Goal: Task Accomplishment & Management: Use online tool/utility

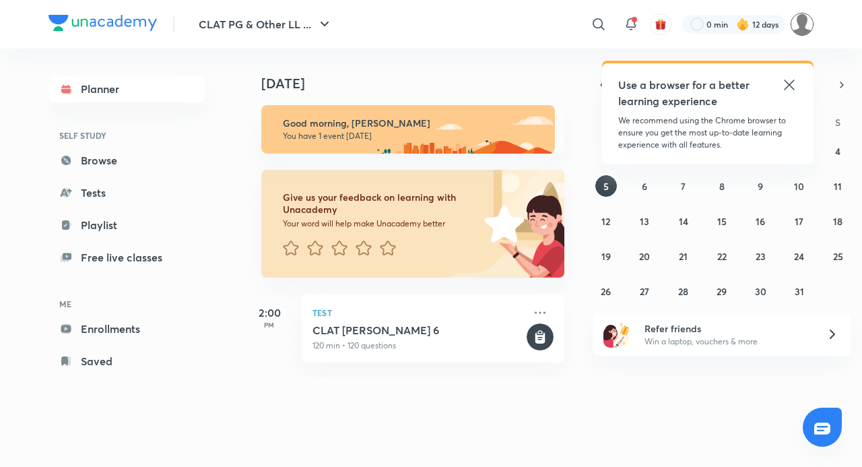
click at [807, 26] on img at bounding box center [802, 24] width 23 height 23
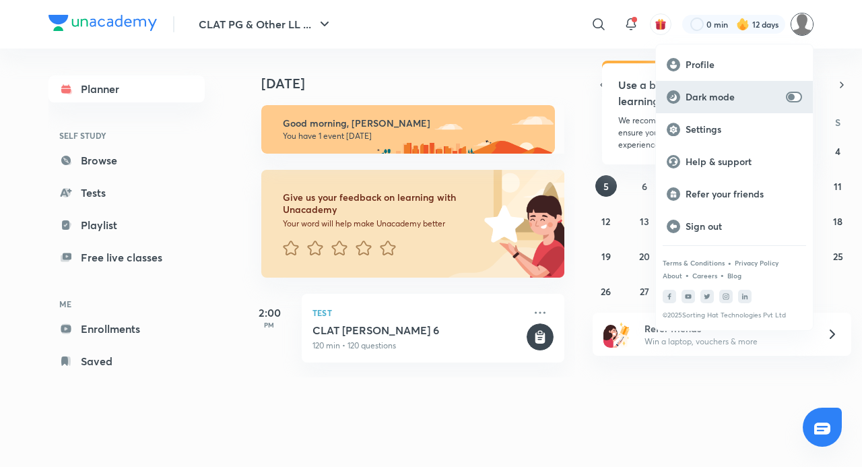
click at [800, 100] on input "checkbox" at bounding box center [791, 97] width 32 height 11
checkbox input "true"
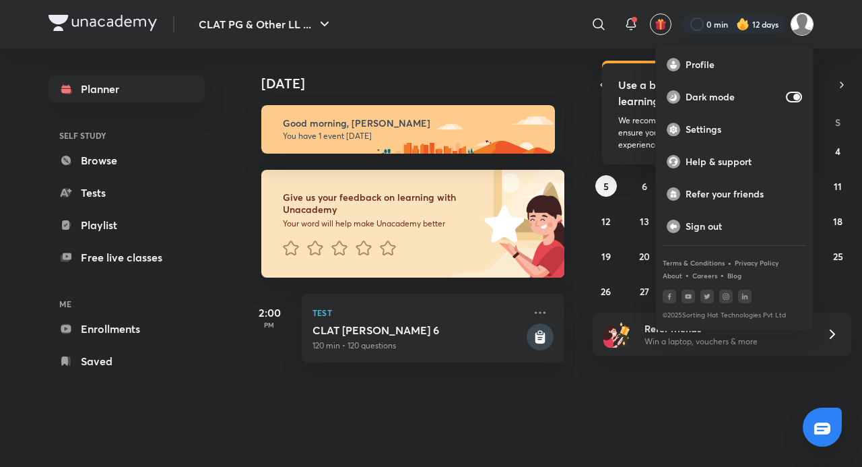
click at [784, 431] on div at bounding box center [431, 233] width 862 height 467
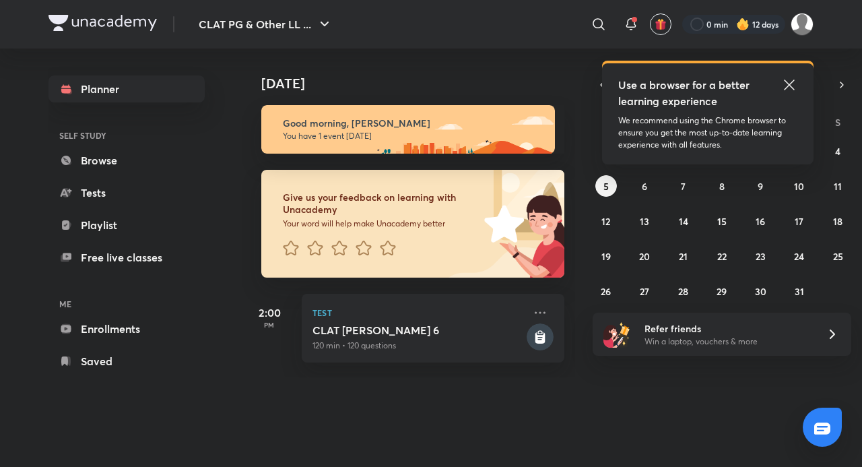
click at [745, 430] on div "Today Today Good morning, Adithyan You have 1 event today Give us your feedback…" at bounding box center [527, 243] width 571 height 391
click at [714, 427] on div "Today Today Good morning, Adithyan You have 1 event today Give us your feedback…" at bounding box center [527, 243] width 571 height 391
click at [786, 88] on icon at bounding box center [789, 84] width 10 height 10
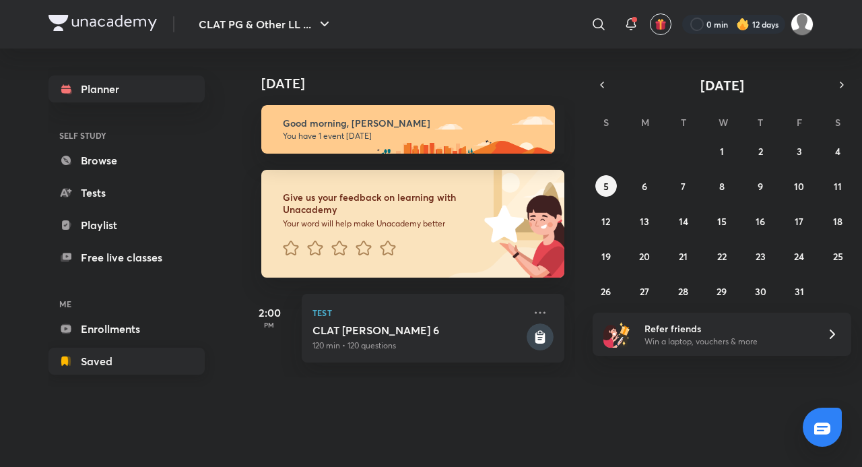
click at [119, 353] on link "Saved" at bounding box center [126, 360] width 156 height 27
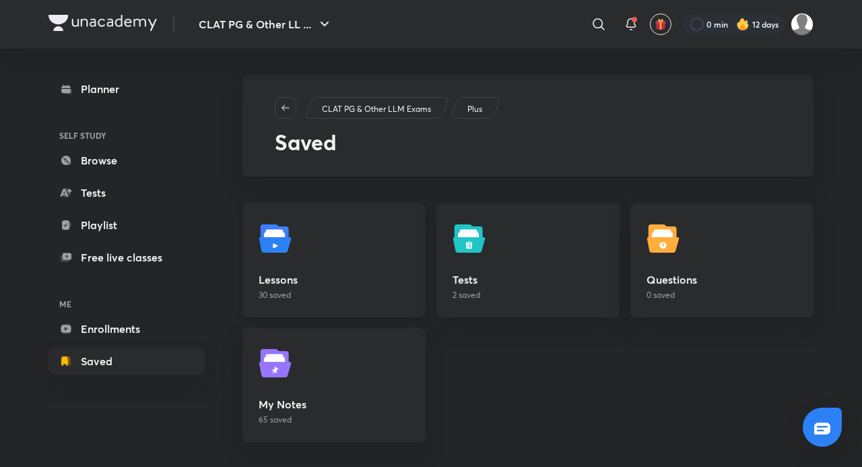
click at [343, 265] on link "Lessons 30 saved" at bounding box center [333, 260] width 183 height 114
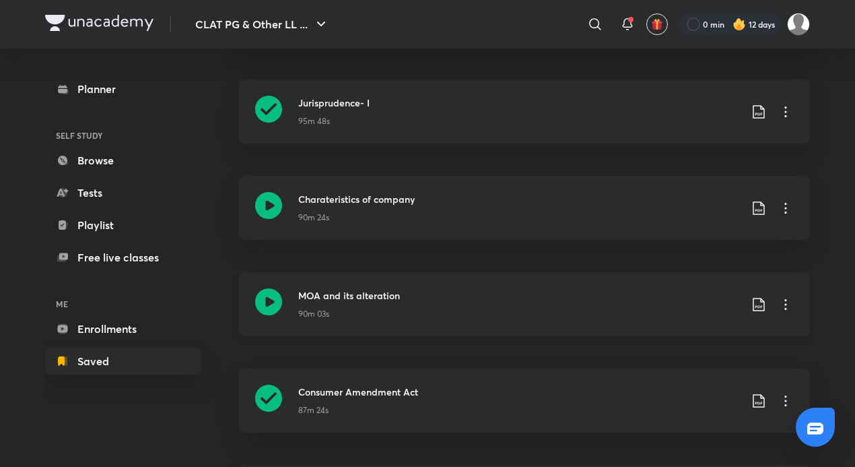
scroll to position [1765, 0]
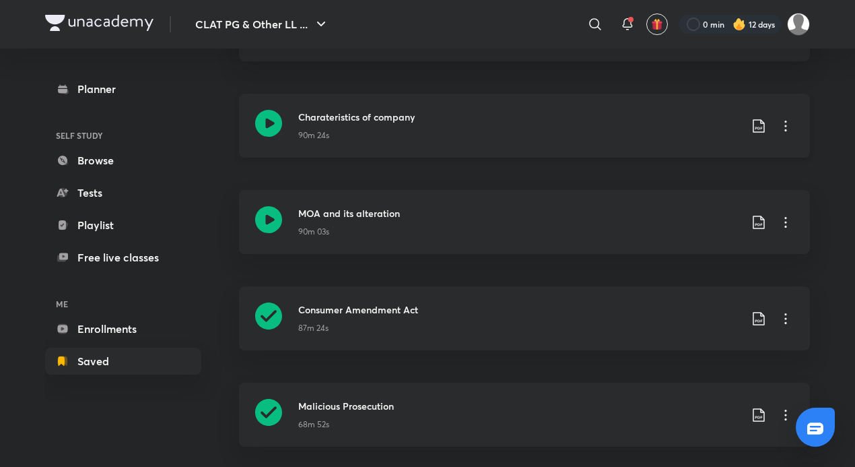
click at [296, 127] on div "Charateristics of company 90m 24s" at bounding box center [524, 126] width 571 height 64
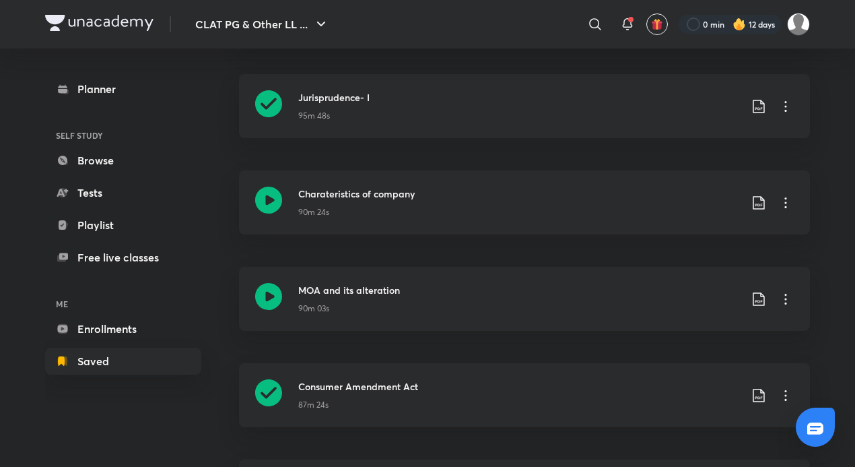
scroll to position [1698, 0]
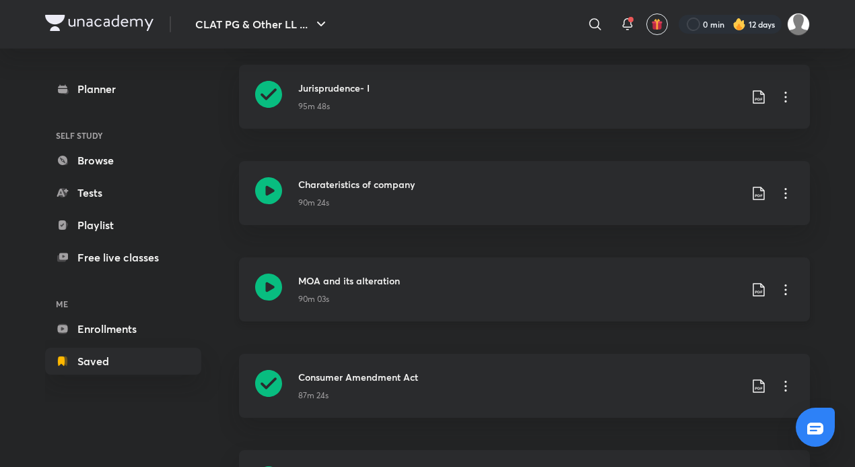
click at [785, 288] on icon at bounding box center [786, 289] width 2 height 11
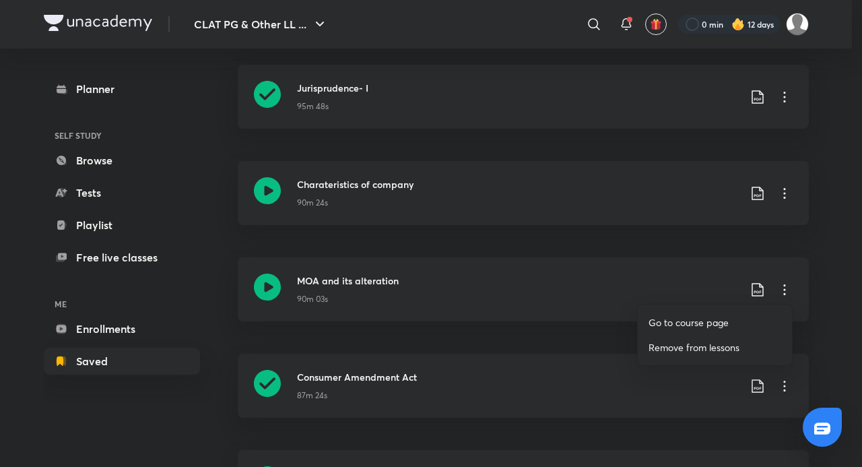
click at [704, 323] on p "Go to course page" at bounding box center [688, 322] width 80 height 14
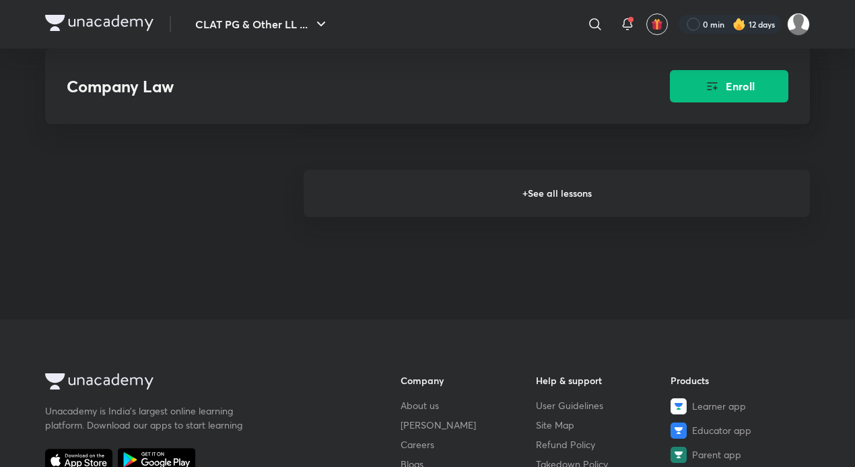
scroll to position [1347, 0]
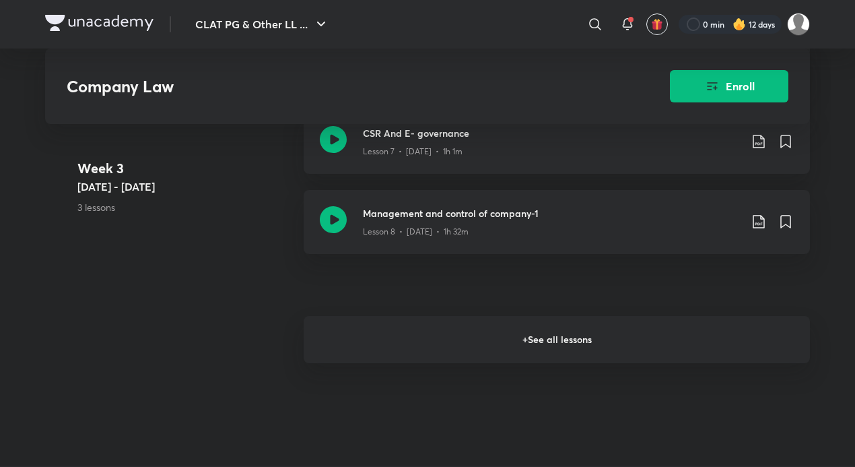
click at [562, 343] on h6 "+ See all lessons" at bounding box center [557, 339] width 506 height 47
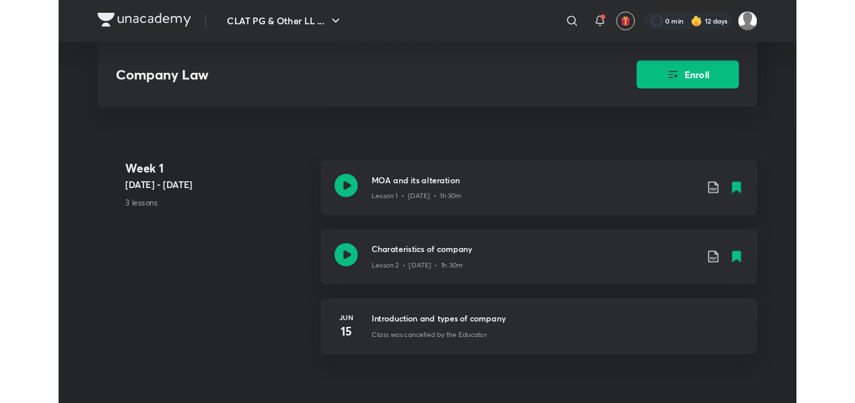
scroll to position [660, 0]
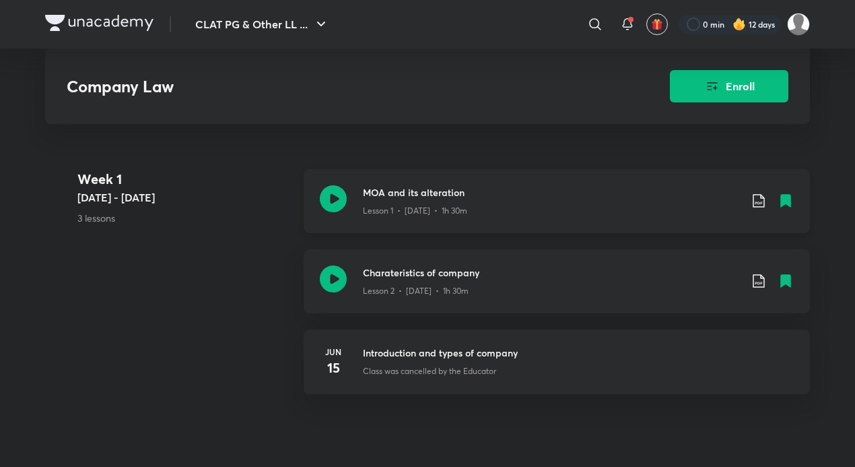
click at [327, 196] on icon at bounding box center [333, 198] width 27 height 27
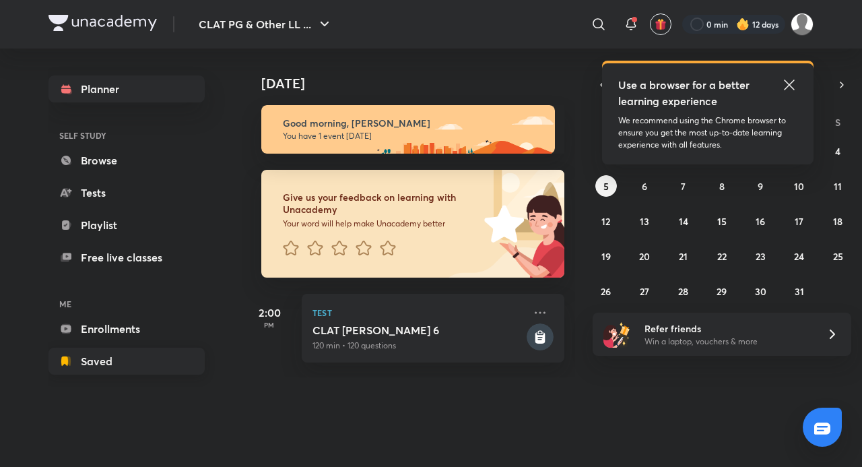
click at [123, 353] on link "Saved" at bounding box center [126, 360] width 156 height 27
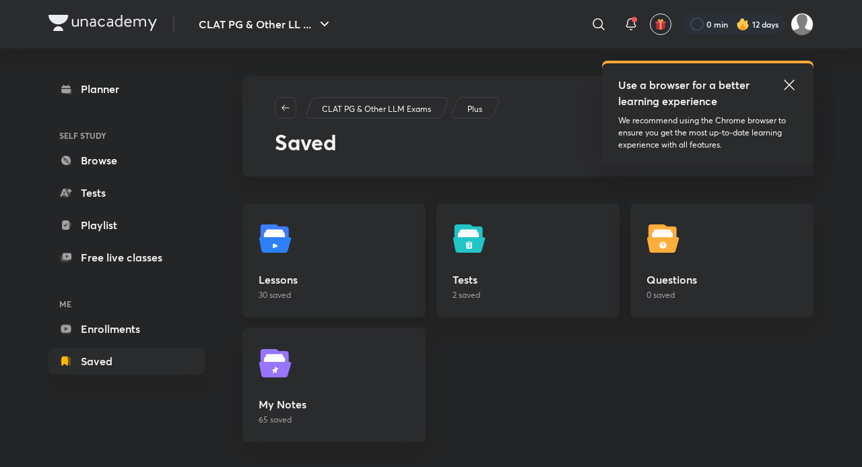
click at [265, 241] on img at bounding box center [278, 239] width 38 height 38
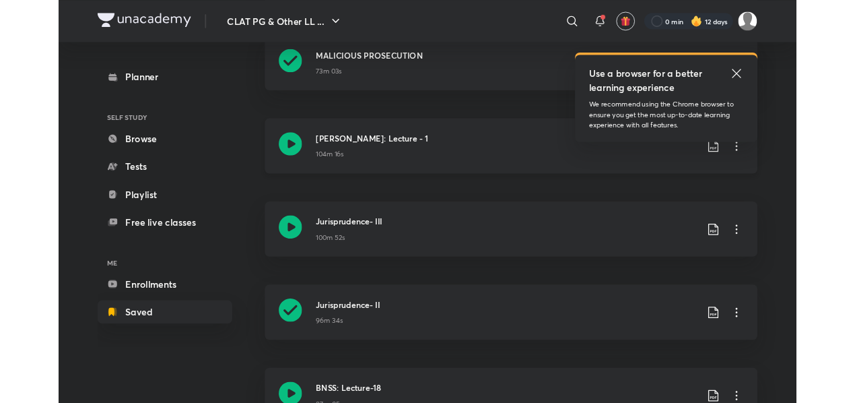
scroll to position [471, 0]
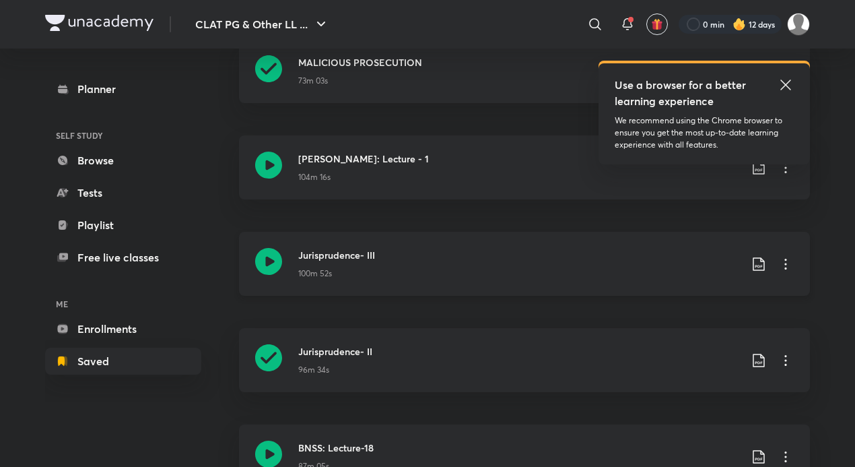
click at [303, 255] on h3 "Jurisprudence- III" at bounding box center [519, 255] width 442 height 14
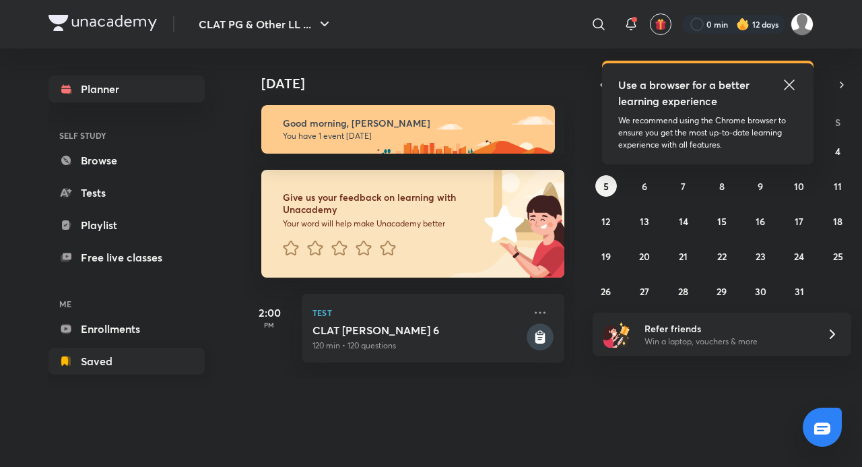
click at [131, 363] on link "Saved" at bounding box center [126, 360] width 156 height 27
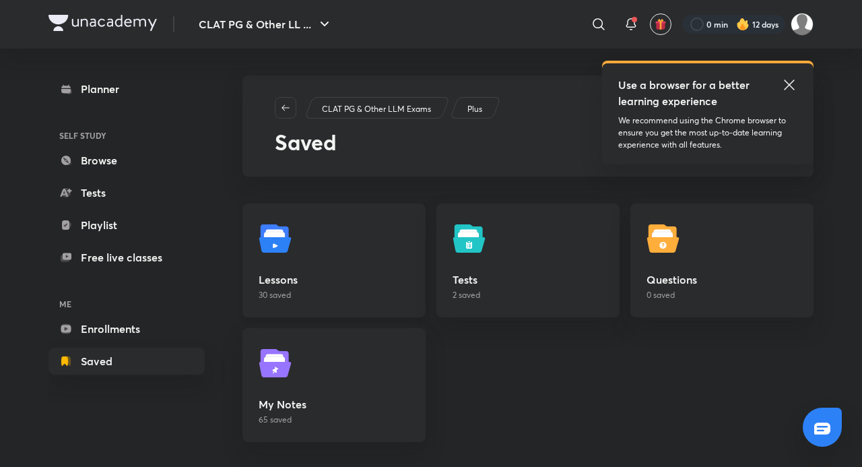
click at [357, 278] on h5 "Lessons" at bounding box center [334, 279] width 151 height 16
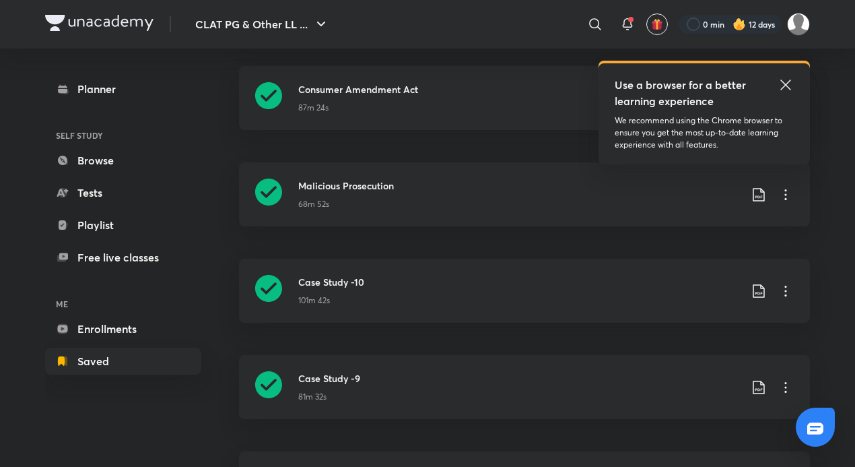
scroll to position [1989, 0]
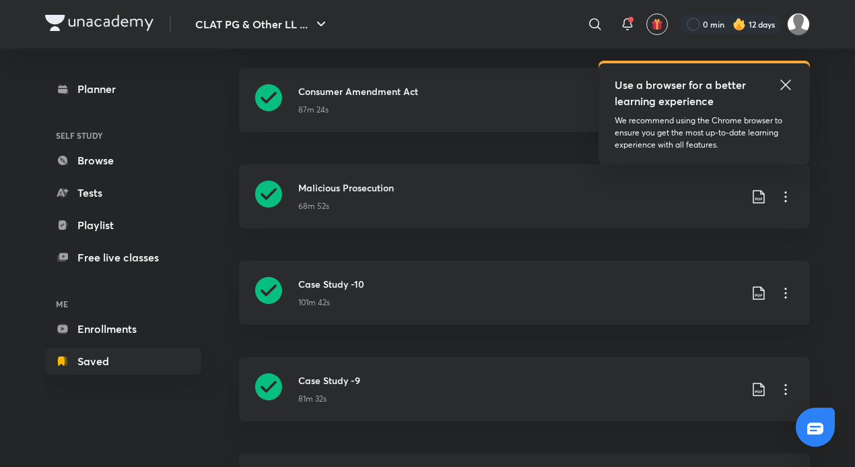
click at [787, 81] on icon at bounding box center [786, 85] width 16 height 16
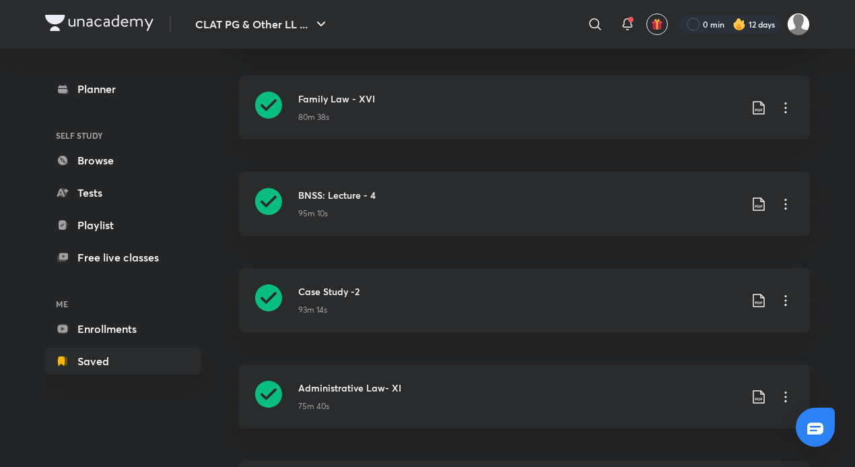
scroll to position [2662, 0]
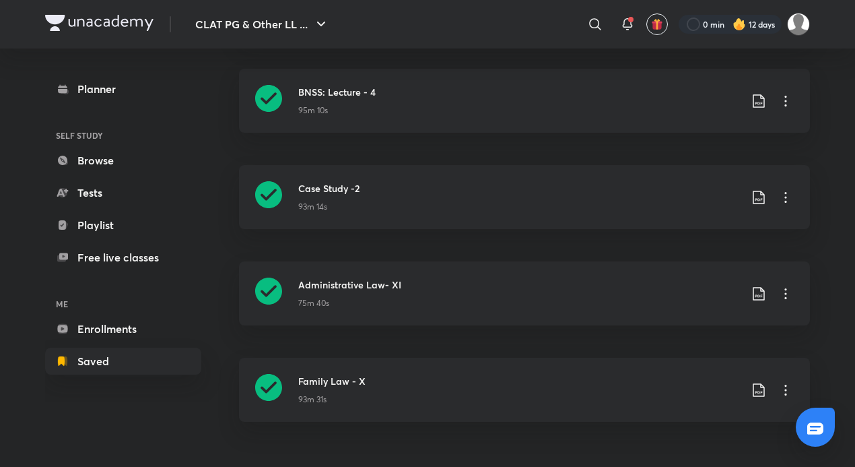
click at [723, 145] on link "BNSS: Lecture - 4 95m 10s" at bounding box center [524, 109] width 571 height 80
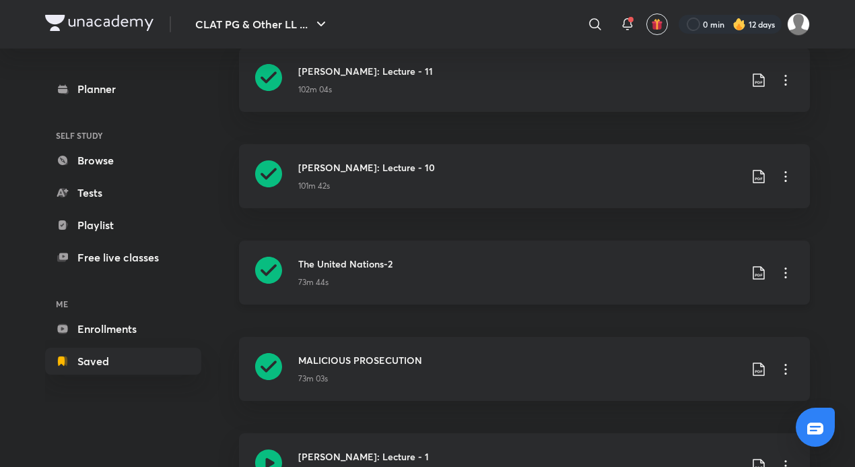
scroll to position [269, 0]
click at [787, 172] on icon at bounding box center [786, 177] width 2 height 11
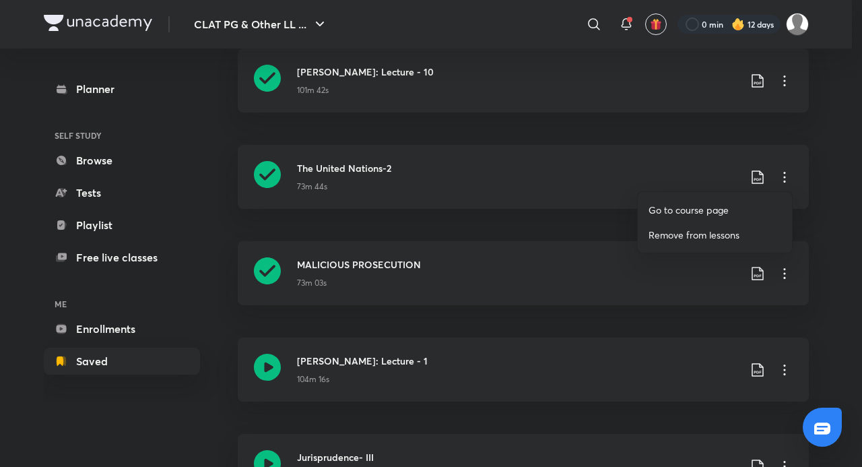
click at [714, 205] on p "Go to course page" at bounding box center [688, 210] width 80 height 14
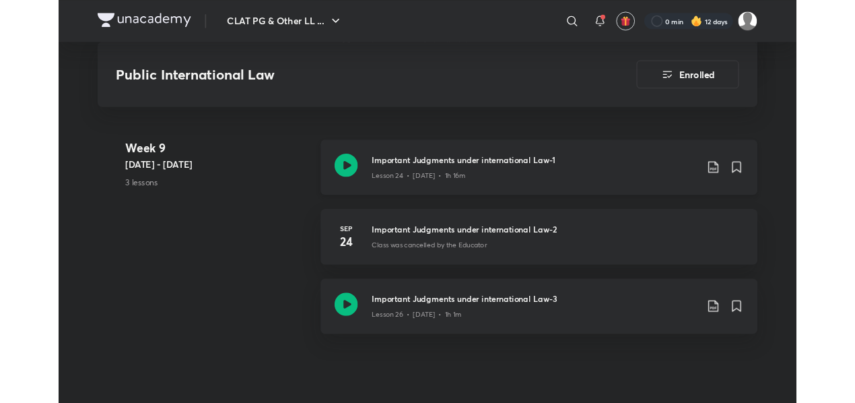
scroll to position [3224, 0]
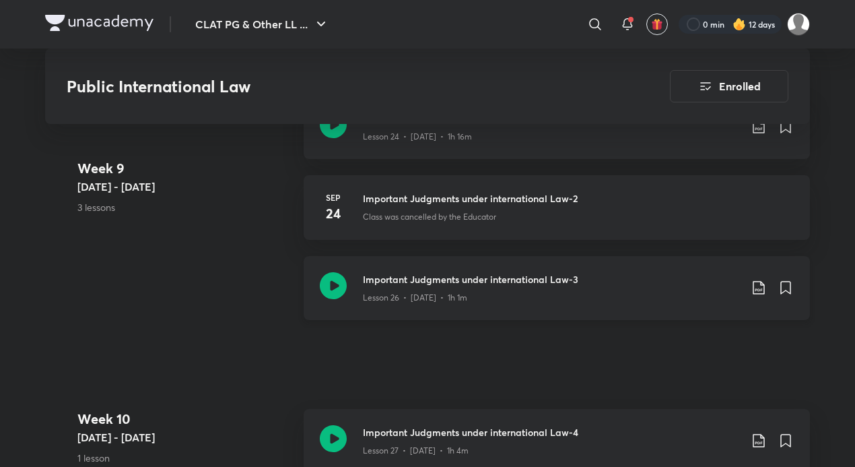
click at [341, 281] on icon at bounding box center [333, 285] width 27 height 27
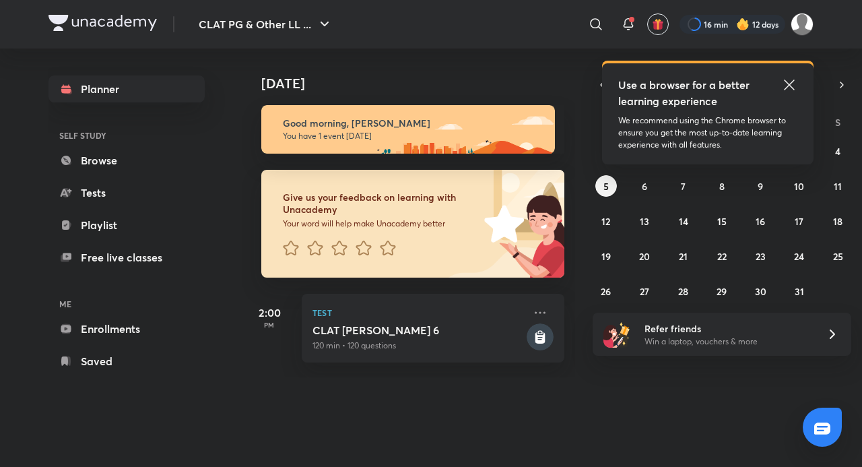
click at [791, 85] on icon at bounding box center [789, 85] width 16 height 16
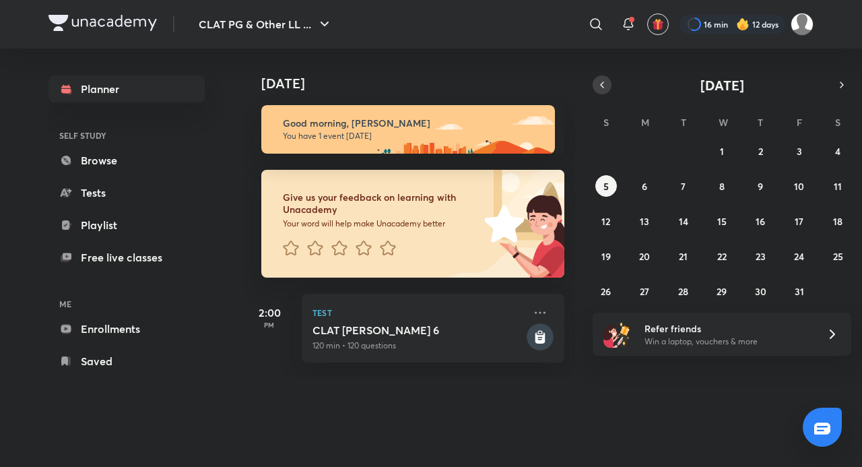
click at [605, 77] on button "button" at bounding box center [602, 84] width 19 height 19
click at [613, 256] on button "21" at bounding box center [606, 256] width 22 height 22
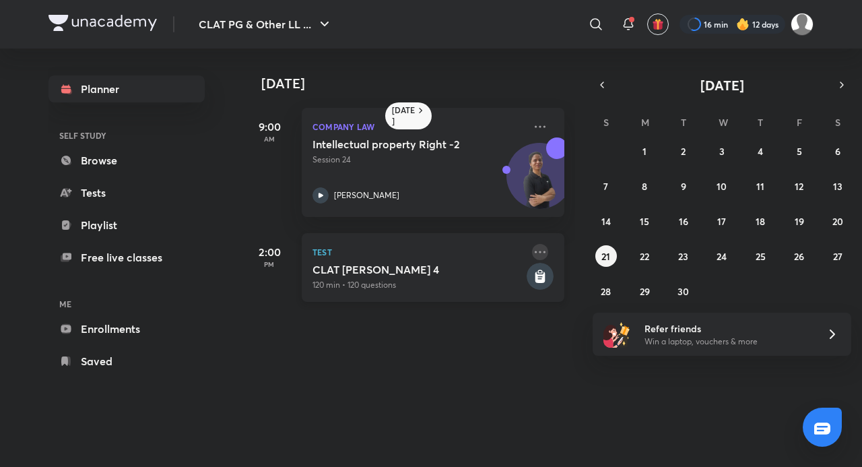
click at [534, 251] on icon at bounding box center [540, 252] width 16 height 16
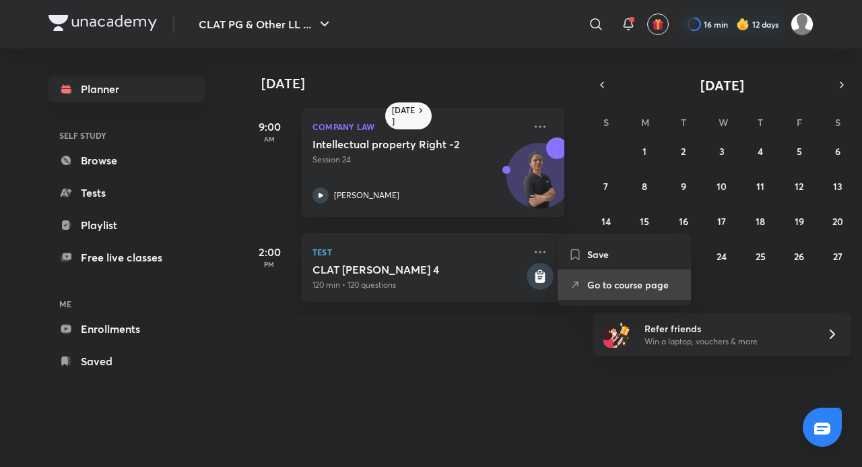
click at [595, 288] on p "Go to course page" at bounding box center [633, 284] width 93 height 14
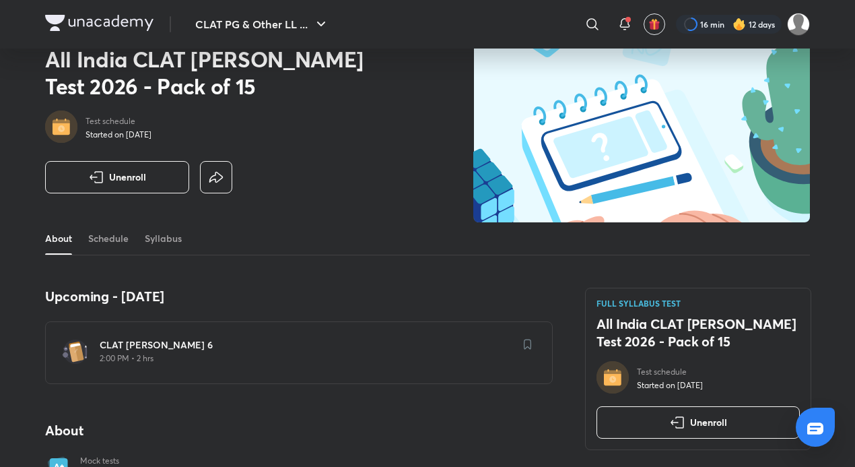
scroll to position [43, 0]
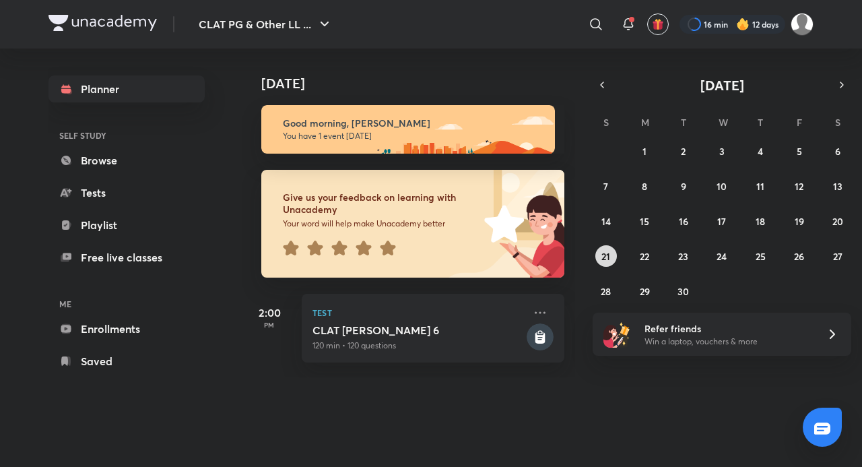
click at [603, 257] on abbr "21" at bounding box center [605, 256] width 9 height 13
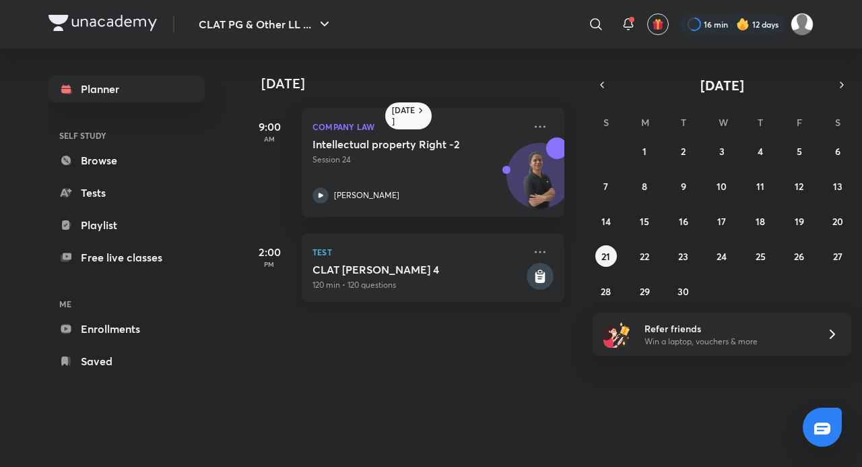
click at [455, 267] on h5 "CLAT PG Mock 4" at bounding box center [417, 269] width 211 height 13
click at [413, 273] on h5 "CLAT PG Mock 4" at bounding box center [417, 269] width 211 height 13
